Goal: Information Seeking & Learning: Get advice/opinions

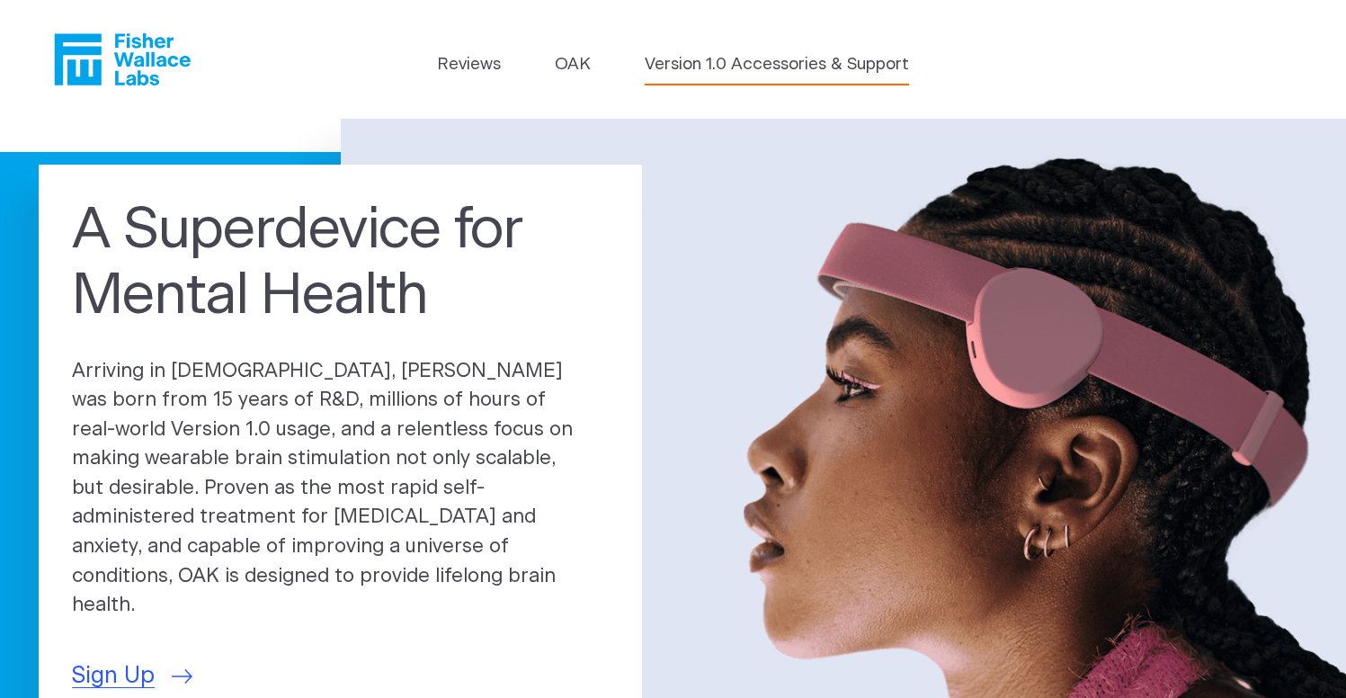
click at [675, 53] on link "Version 1.0 Accessories & Support" at bounding box center [777, 64] width 264 height 25
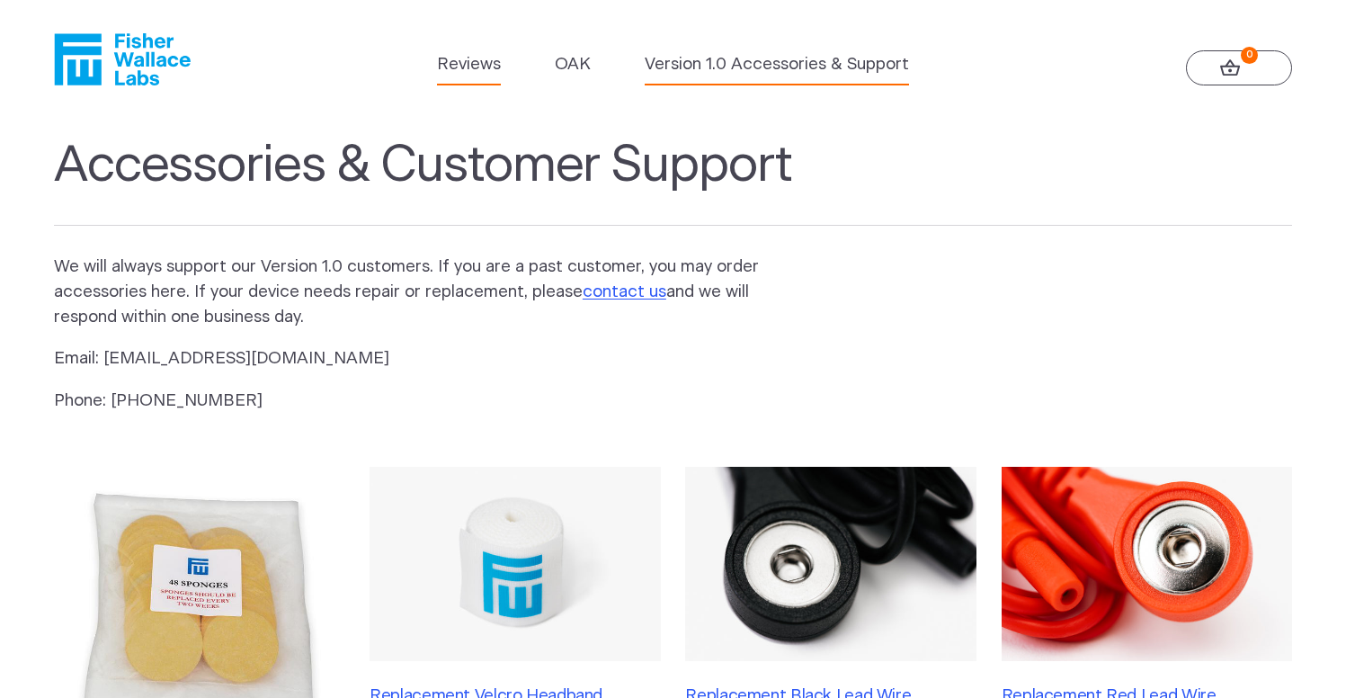
click at [458, 76] on link "Reviews" at bounding box center [469, 64] width 64 height 25
